Goal: Task Accomplishment & Management: Manage account settings

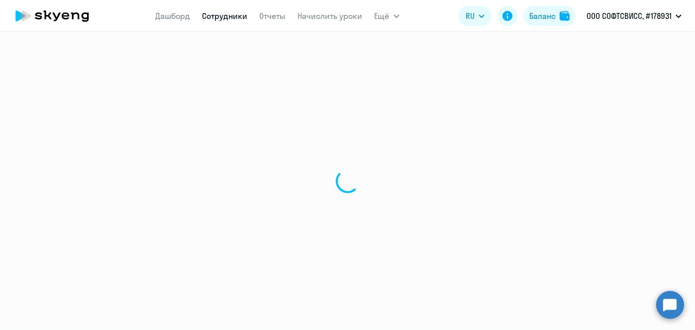
select select "30"
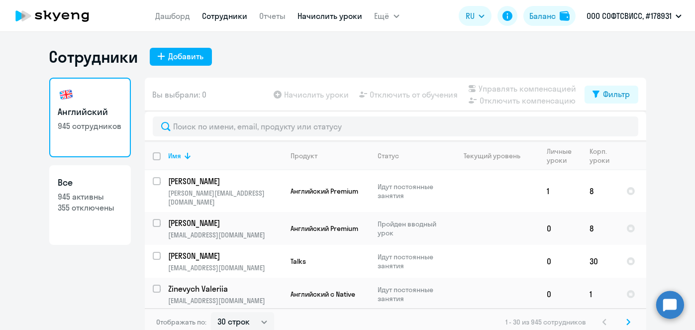
click at [340, 17] on link "Начислить уроки" at bounding box center [330, 16] width 65 height 10
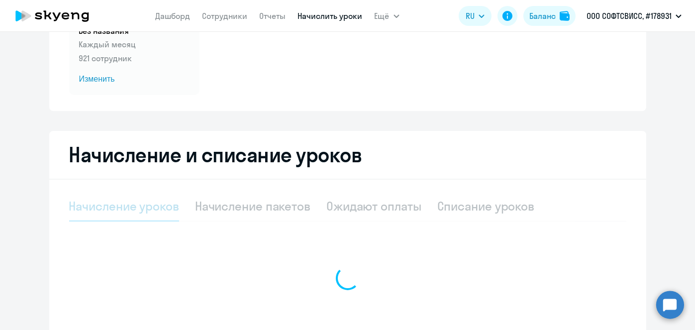
scroll to position [120, 0]
select select "10"
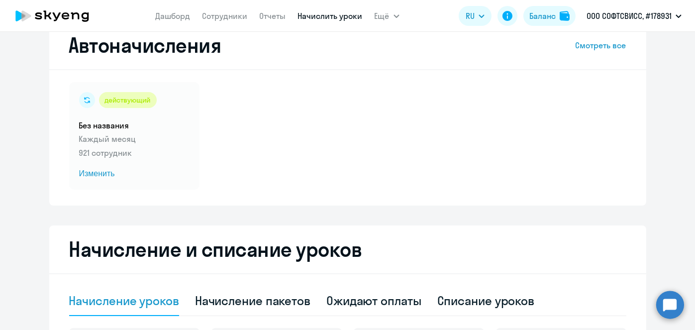
scroll to position [22, 0]
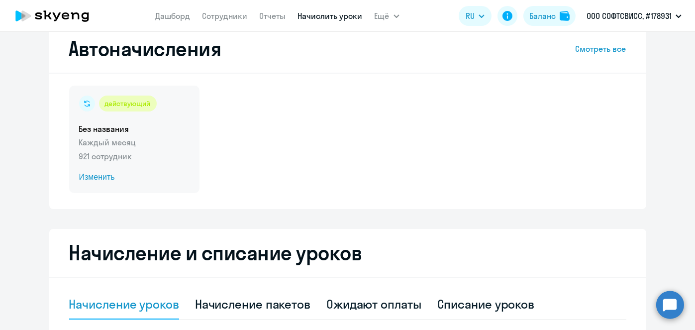
click at [89, 179] on span "Изменить" at bounding box center [134, 177] width 110 height 12
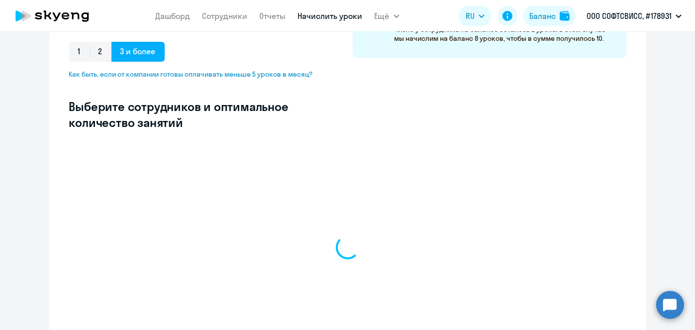
scroll to position [222, 0]
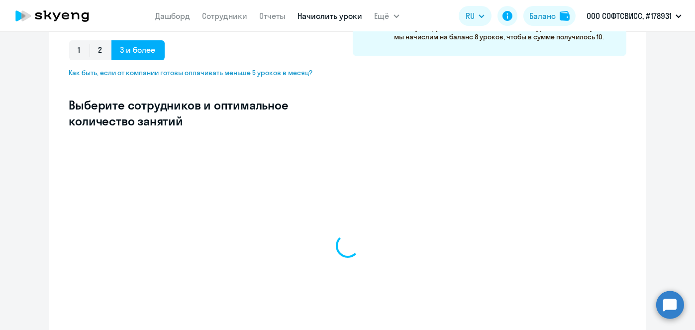
select select "10"
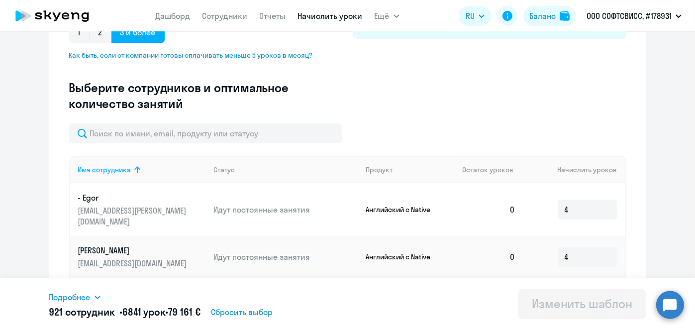
scroll to position [0, 0]
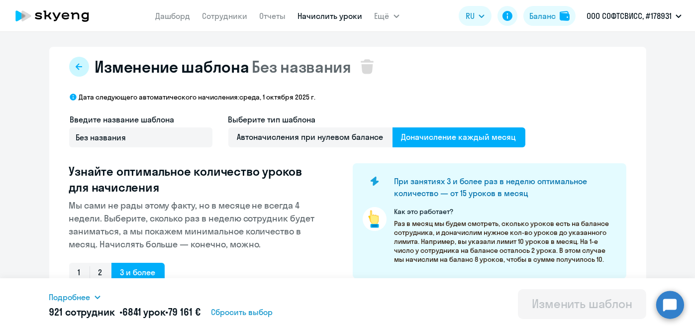
click at [75, 66] on icon at bounding box center [79, 67] width 8 height 8
